Goal: Communication & Community: Answer question/provide support

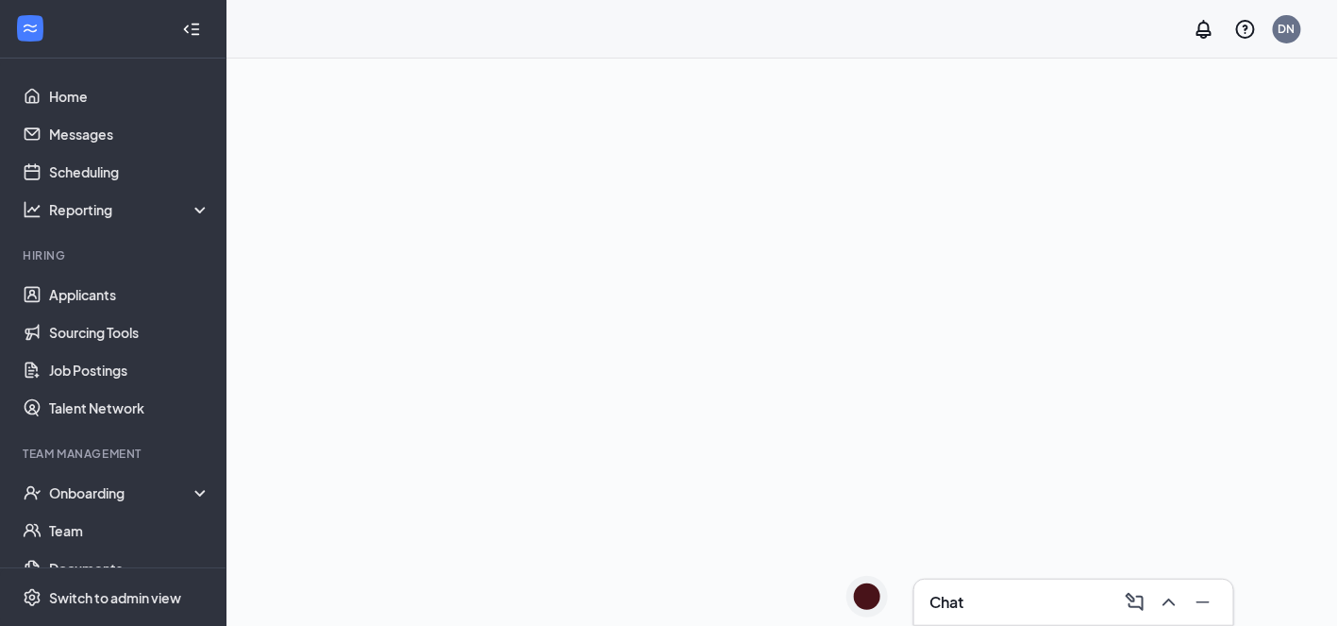
click at [1014, 600] on div "Chat" at bounding box center [1073, 602] width 289 height 30
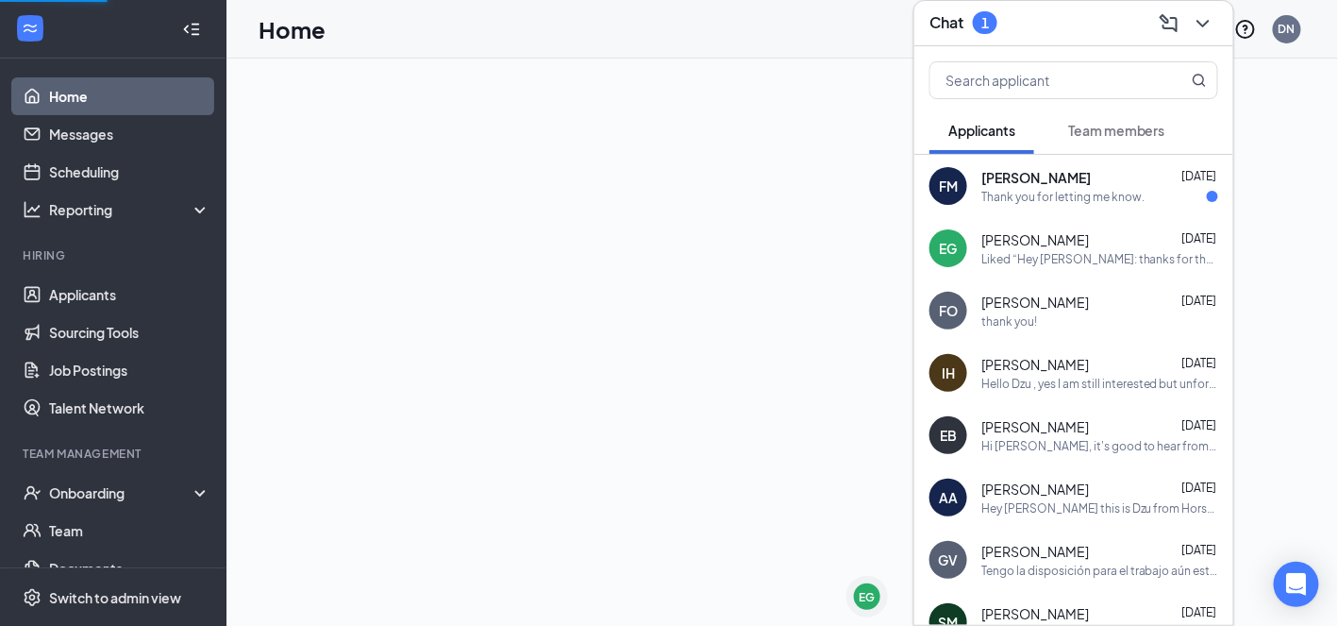
click at [1100, 200] on div "Thank you for letting me know." at bounding box center [1062, 197] width 163 height 16
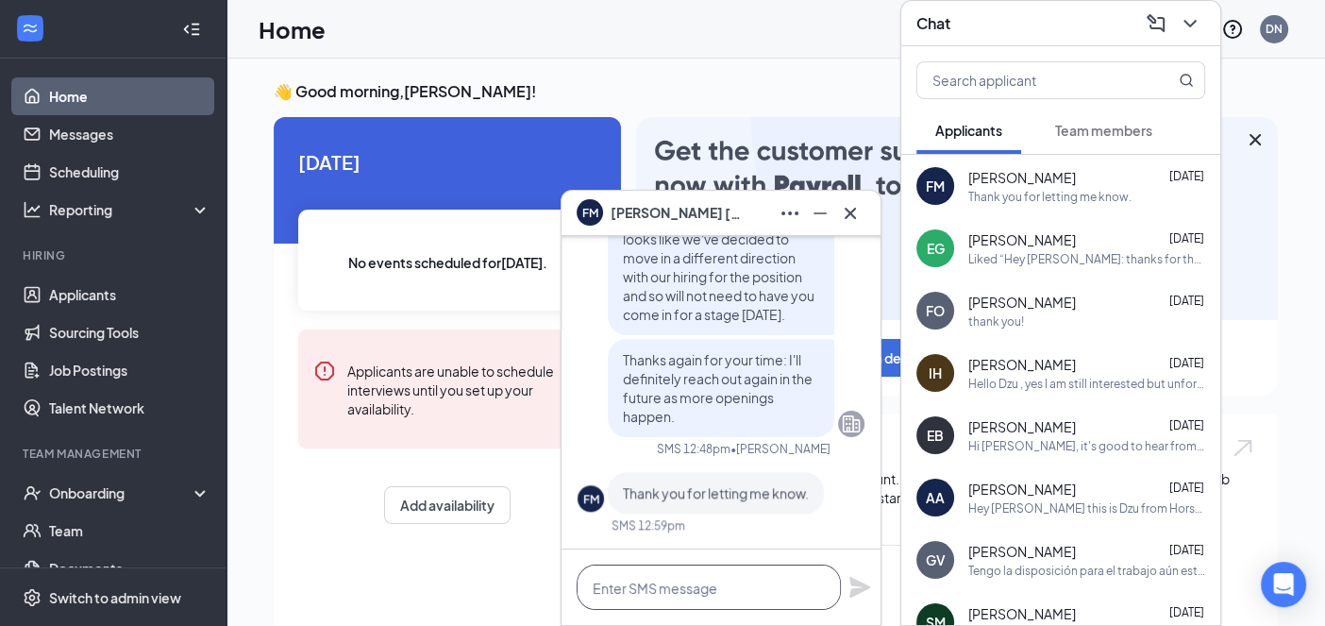
click at [725, 592] on textarea at bounding box center [709, 586] width 264 height 45
click at [725, 585] on textarea at bounding box center [709, 586] width 264 height 45
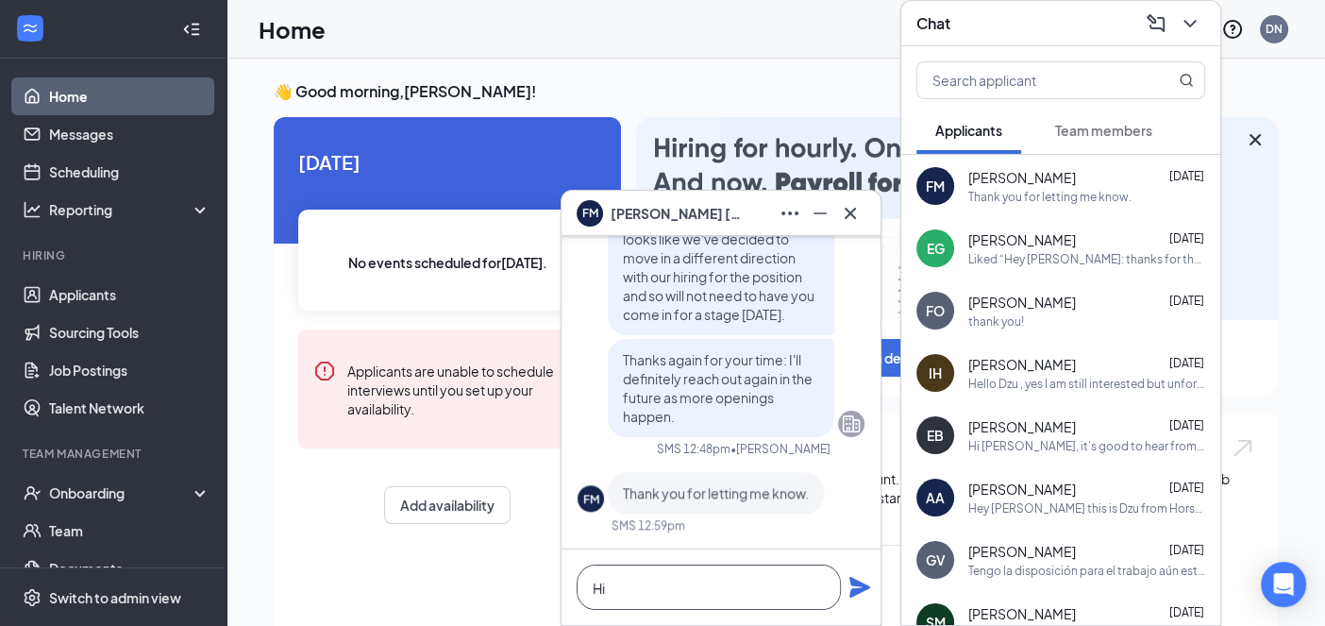
type textarea "H"
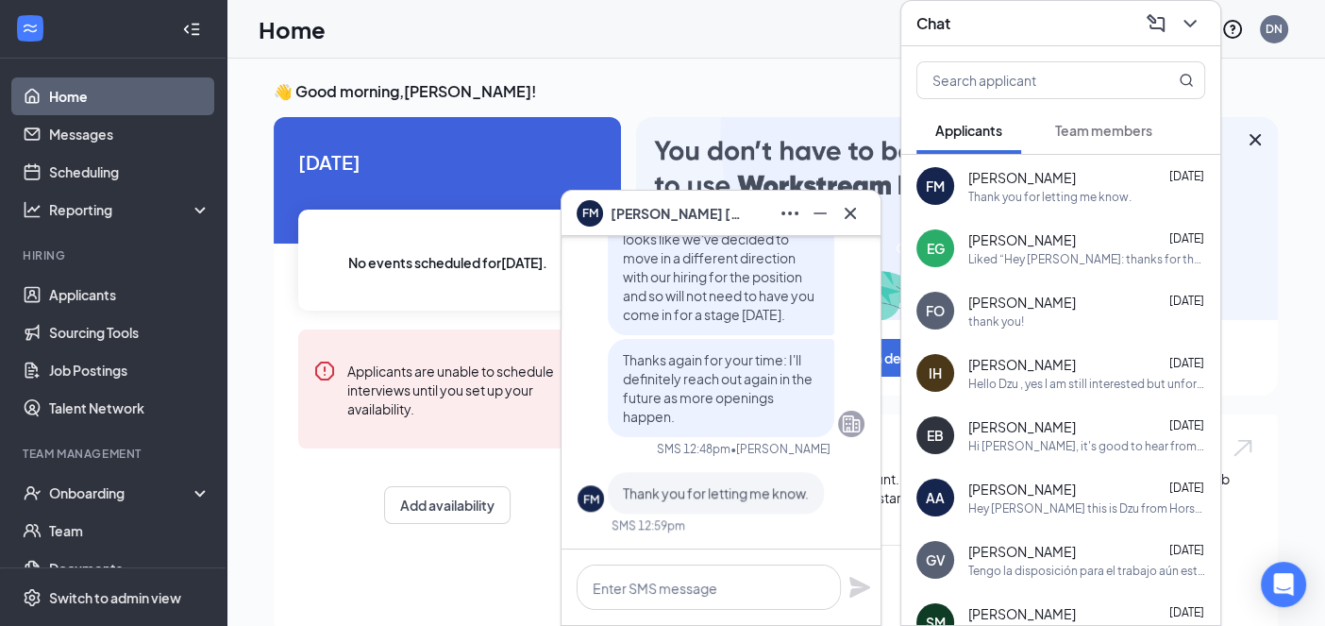
click at [1030, 306] on span "[PERSON_NAME]" at bounding box center [1022, 301] width 108 height 19
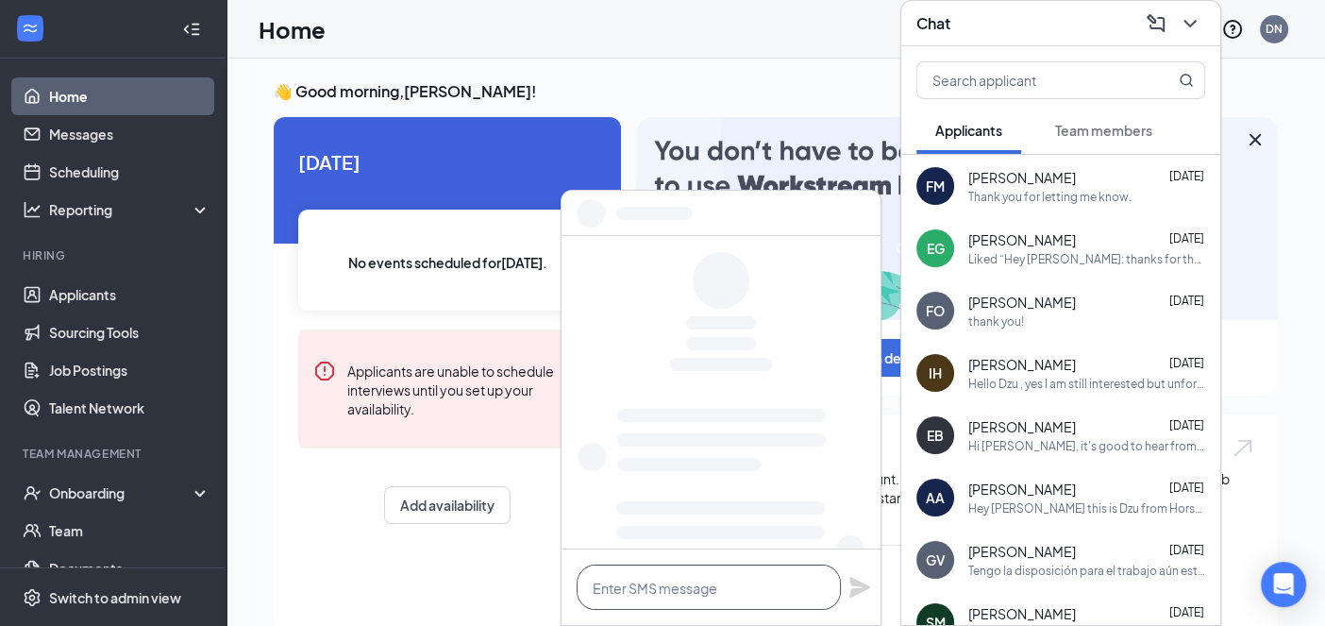
click at [702, 578] on textarea at bounding box center [709, 586] width 264 height 45
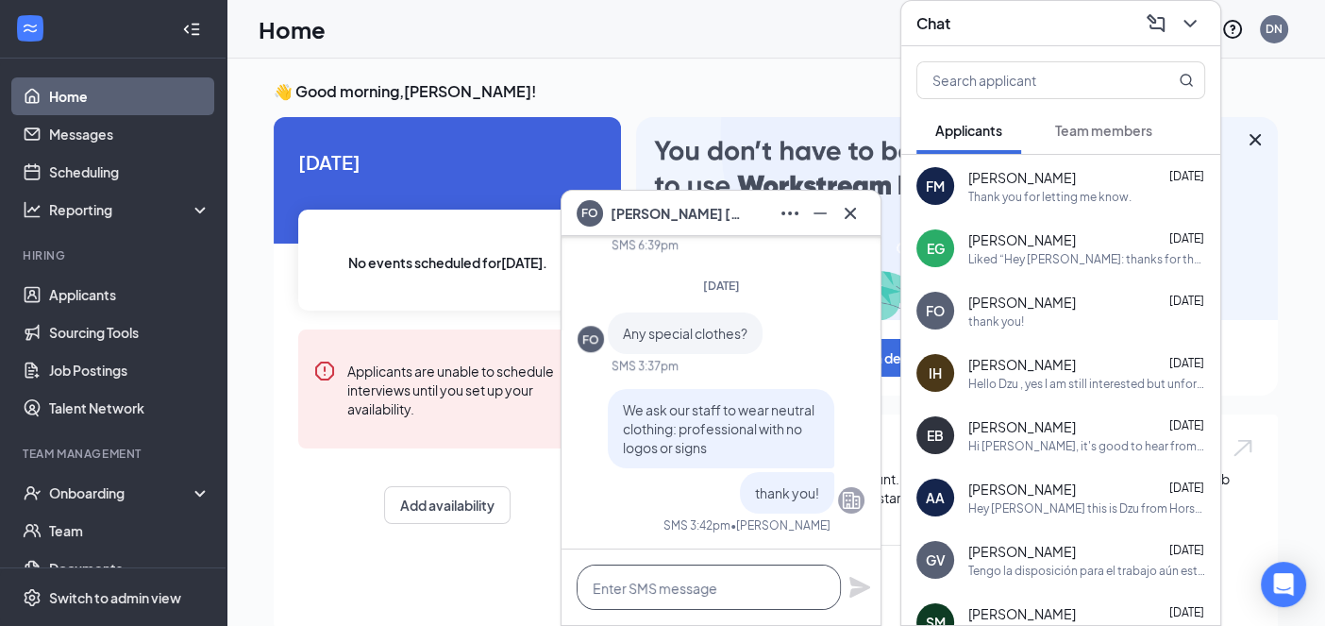
type textarea "i"
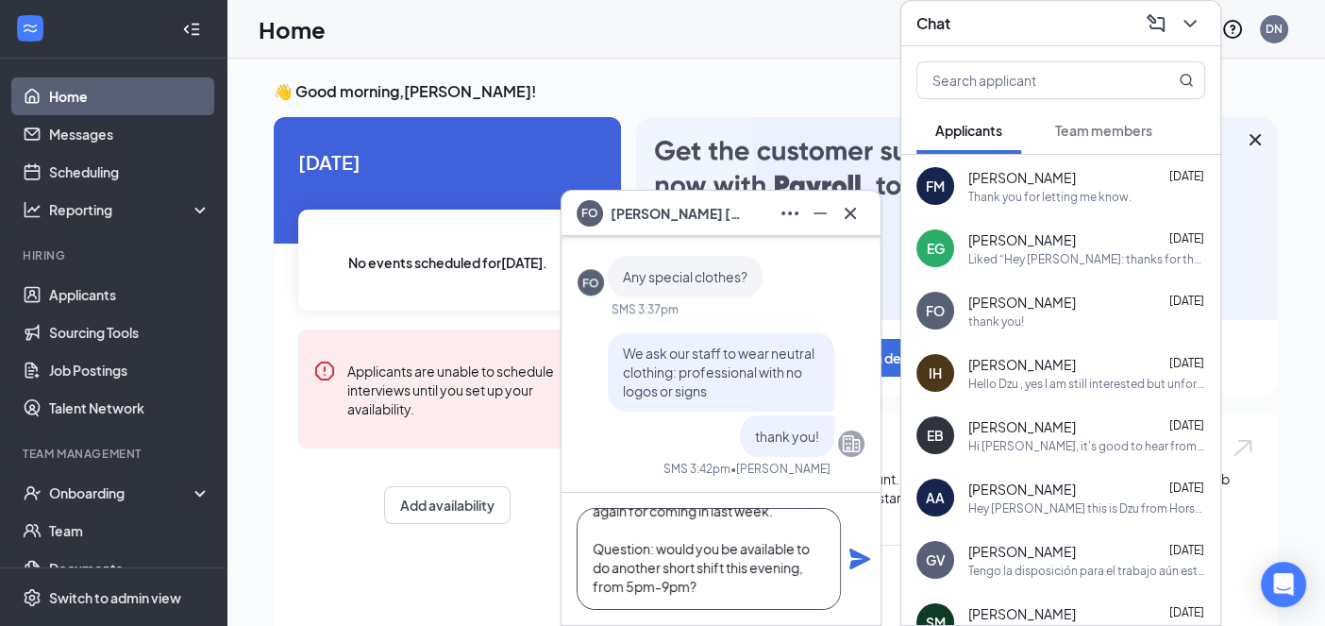
scroll to position [39, 0]
click at [808, 569] on textarea "Hi [PERSON_NAME] -- Thank you again for coming in last week. Question: would yo…" at bounding box center [709, 559] width 264 height 102
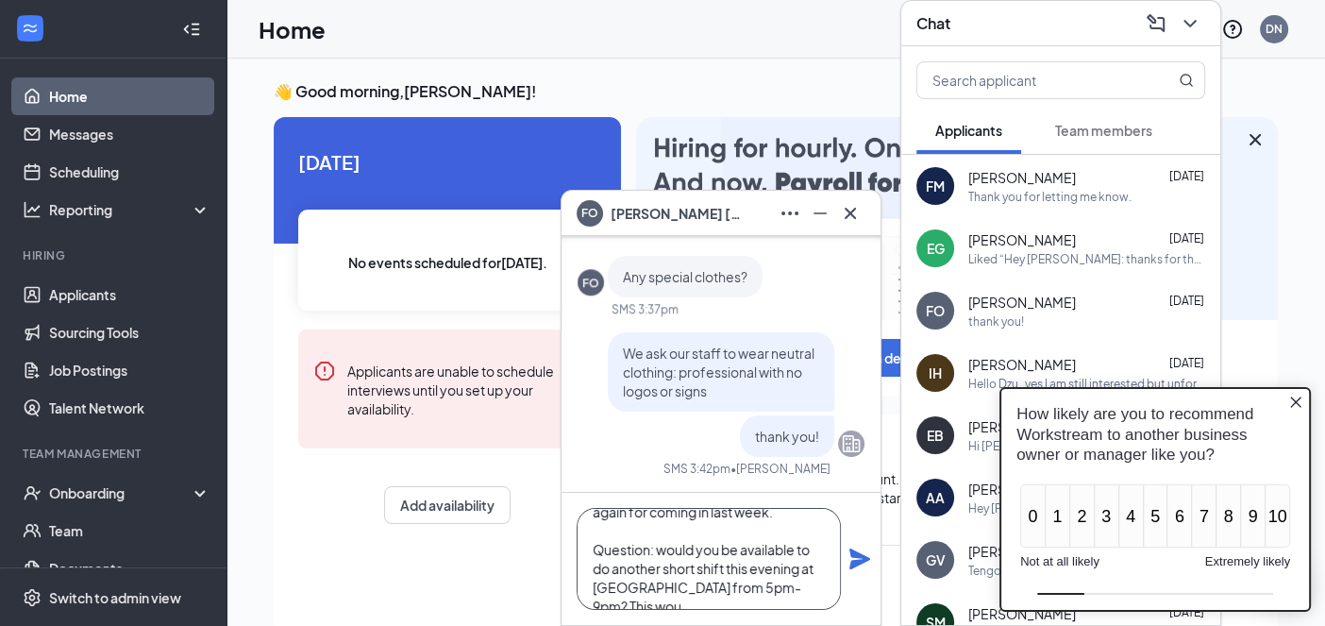
scroll to position [57, 0]
click at [827, 555] on textarea "Hi [PERSON_NAME] -- Thank you again for coming in last week. Question: would yo…" at bounding box center [709, 559] width 264 height 102
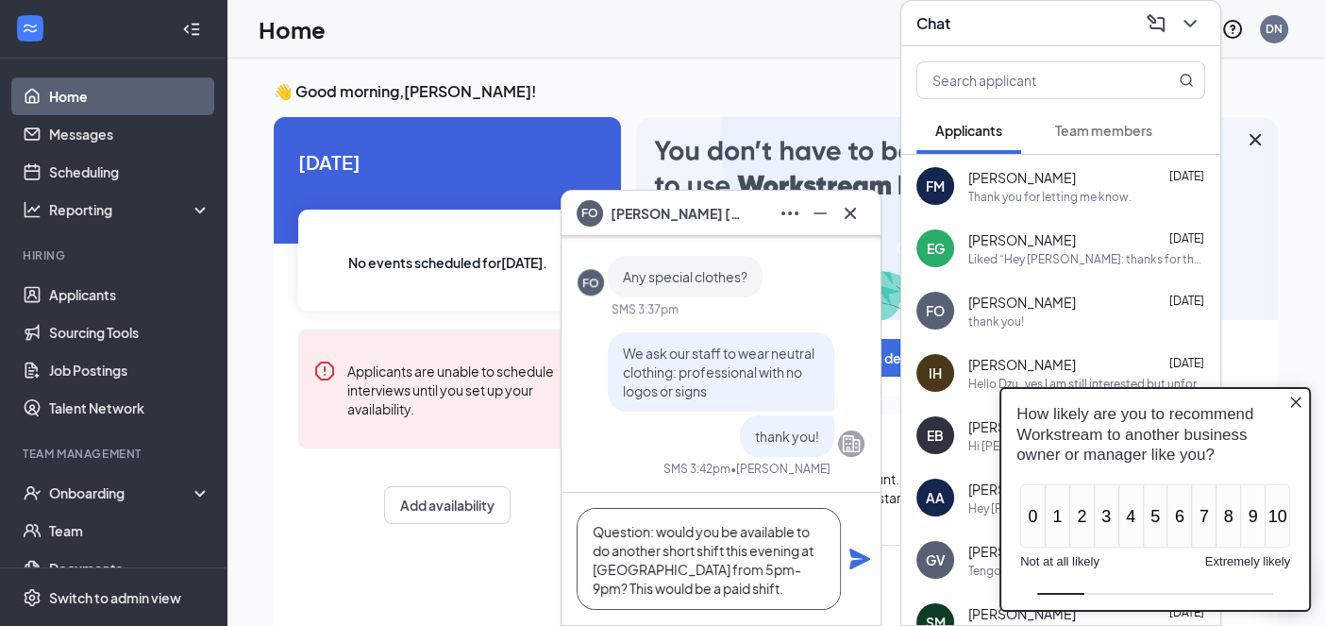
type textarea "Hi [PERSON_NAME] -- Thank you again for coming in last week. Question: would yo…"
click at [851, 554] on icon "Plane" at bounding box center [859, 558] width 23 height 23
click at [1303, 402] on icon "Close button" at bounding box center [1295, 401] width 15 height 15
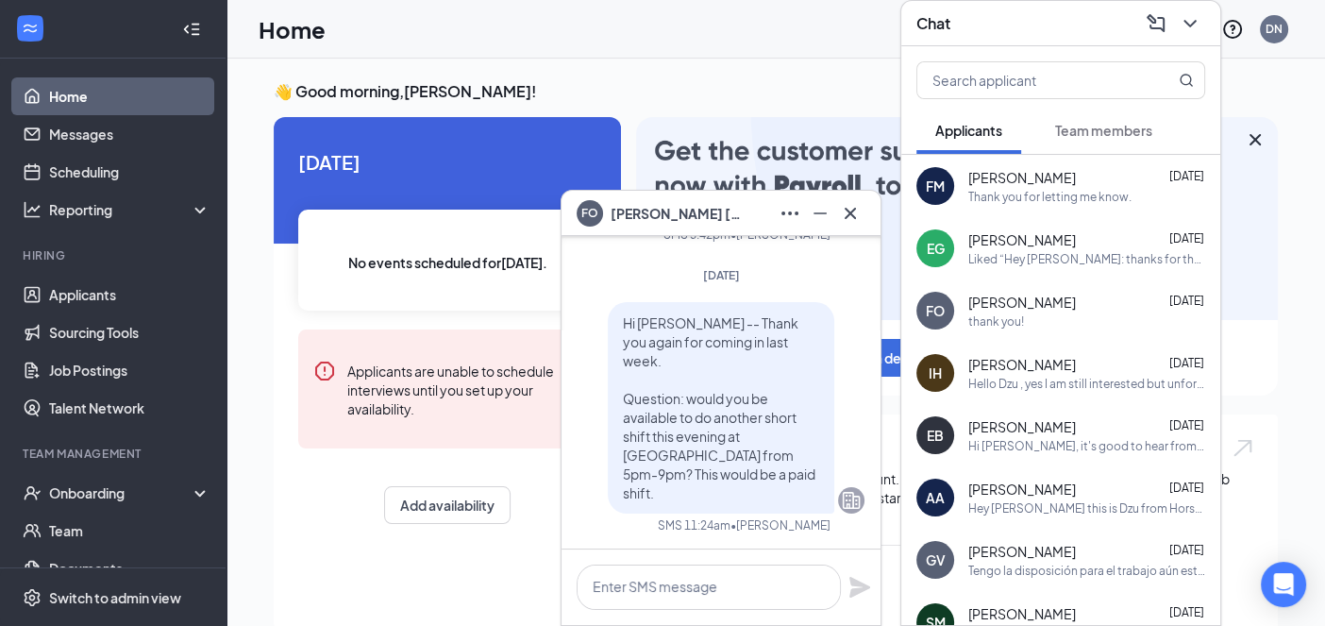
scroll to position [0, 0]
